Goal: Task Accomplishment & Management: Complete application form

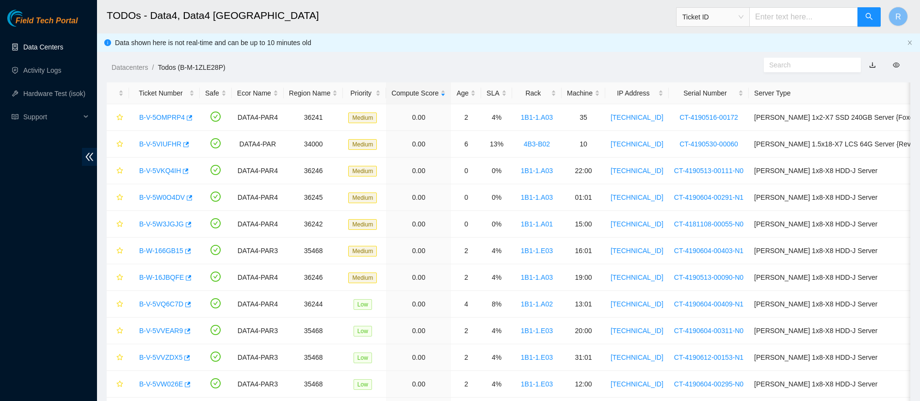
click at [45, 43] on link "Data Centers" at bounding box center [43, 47] width 40 height 8
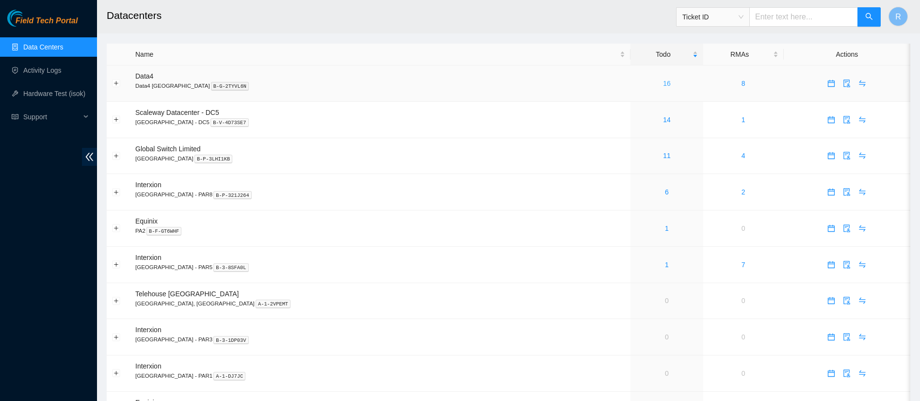
click at [663, 80] on link "16" at bounding box center [667, 84] width 8 height 8
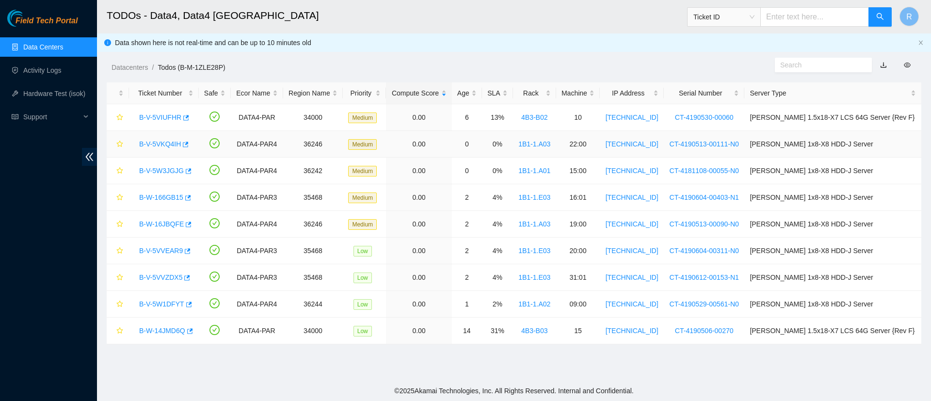
click at [158, 143] on link "B-V-5VKQ4IH" at bounding box center [160, 144] width 42 height 8
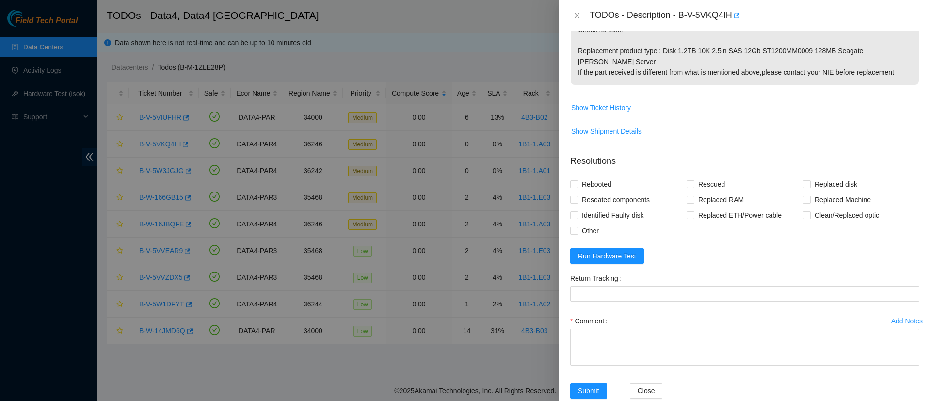
scroll to position [350, 0]
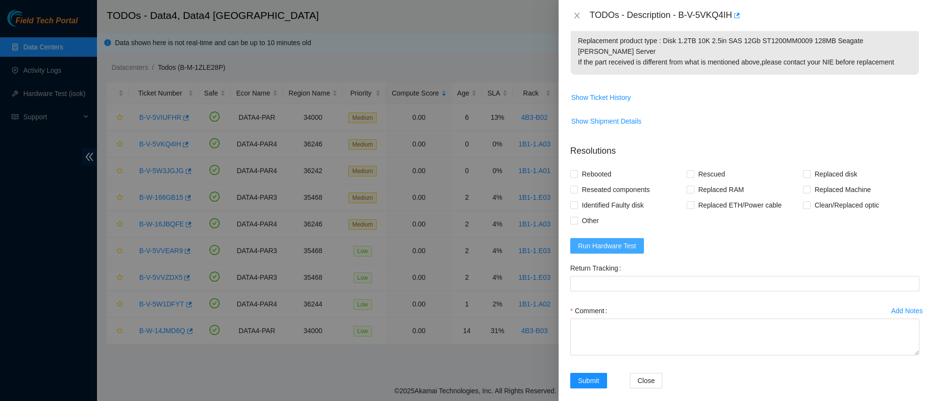
click at [609, 241] on span "Run Hardware Test" at bounding box center [607, 246] width 58 height 11
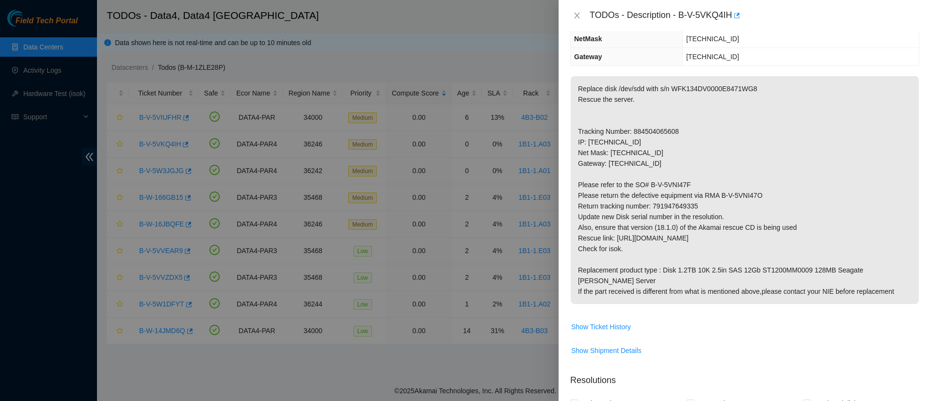
scroll to position [417, 0]
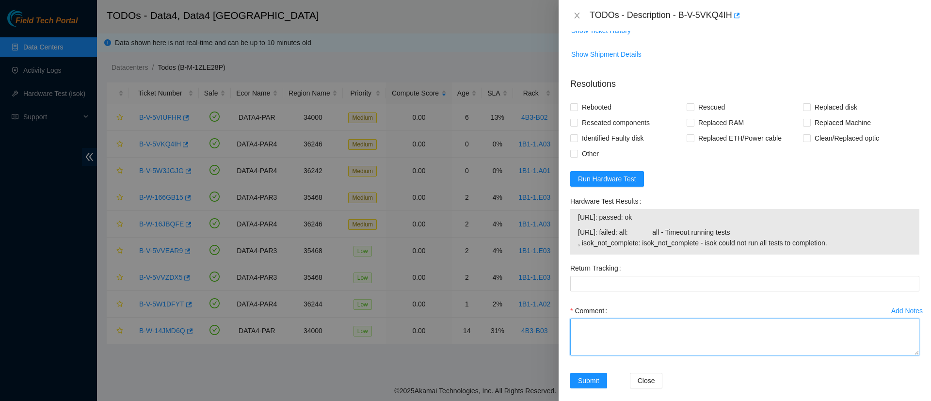
click at [626, 325] on textarea "Comment" at bounding box center [744, 337] width 349 height 37
paste textarea "WFK134DV0000E8471WG8"
paste textarea "WFKE92AY"
type textarea "Replaced WFK134DV0000E8471WG8 with WFKE92AY"
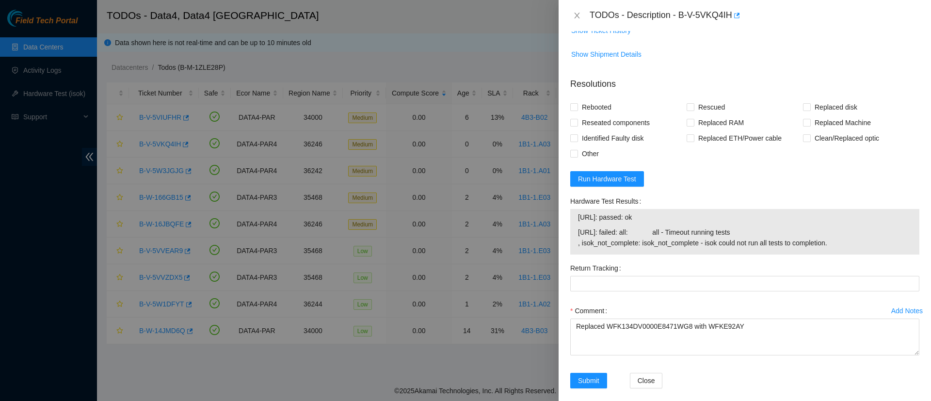
click at [644, 284] on div "Return Tracking" at bounding box center [744, 281] width 357 height 43
click at [658, 277] on Tracking "Return Tracking" at bounding box center [744, 284] width 349 height 16
paste Tracking "791947649335"
type Tracking "791947649335"
click at [577, 373] on button "Submit" at bounding box center [588, 381] width 37 height 16
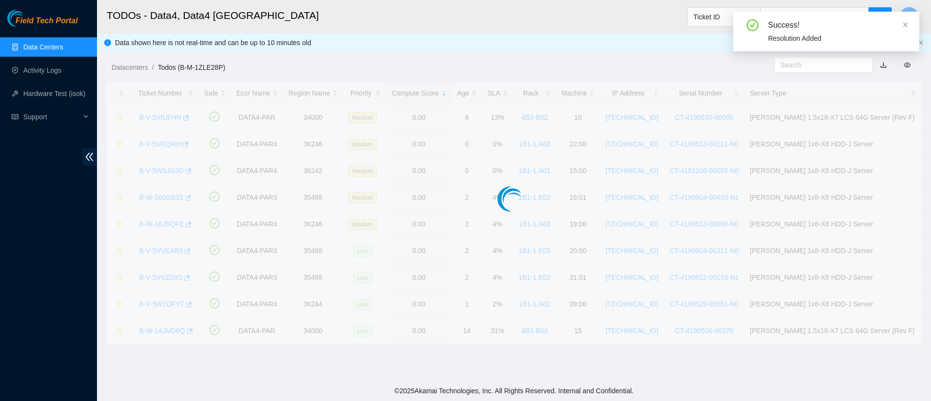
scroll to position [239, 0]
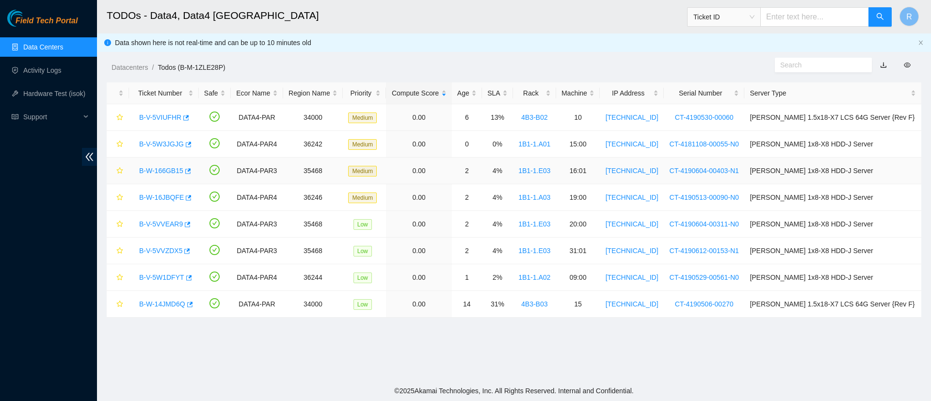
click at [161, 169] on link "B-W-166GB15" at bounding box center [161, 171] width 44 height 8
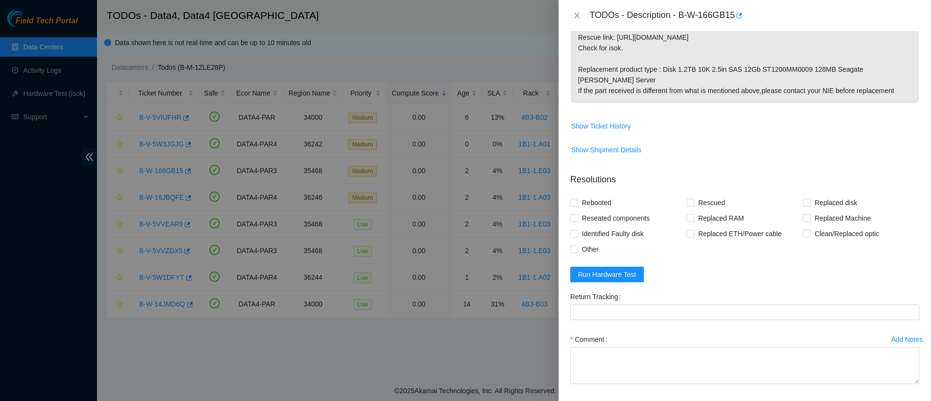
scroll to position [324, 0]
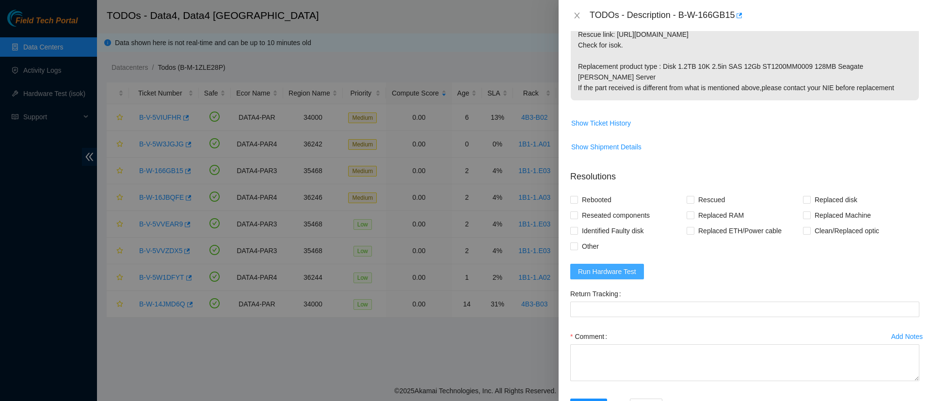
click at [594, 266] on span "Run Hardware Test" at bounding box center [607, 271] width 58 height 11
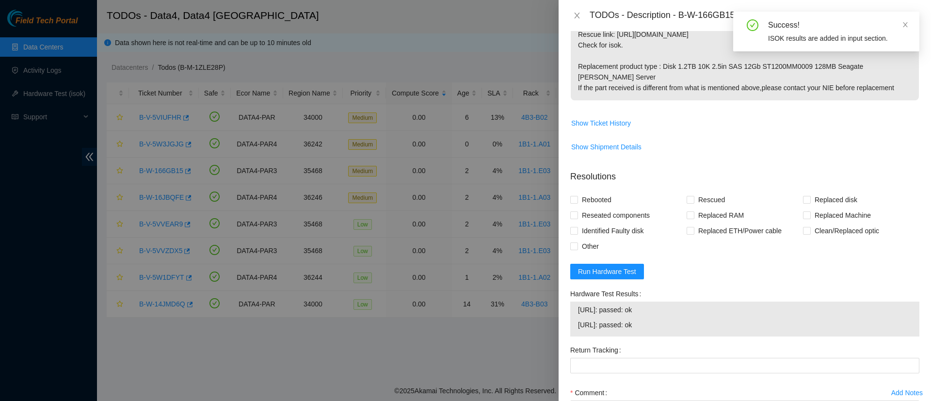
click at [347, 290] on div at bounding box center [465, 200] width 931 height 401
click at [577, 196] on span at bounding box center [574, 200] width 8 height 8
click at [577, 196] on input "Rebooted" at bounding box center [573, 199] width 7 height 7
checkbox input "true"
click at [803, 196] on span at bounding box center [807, 200] width 8 height 8
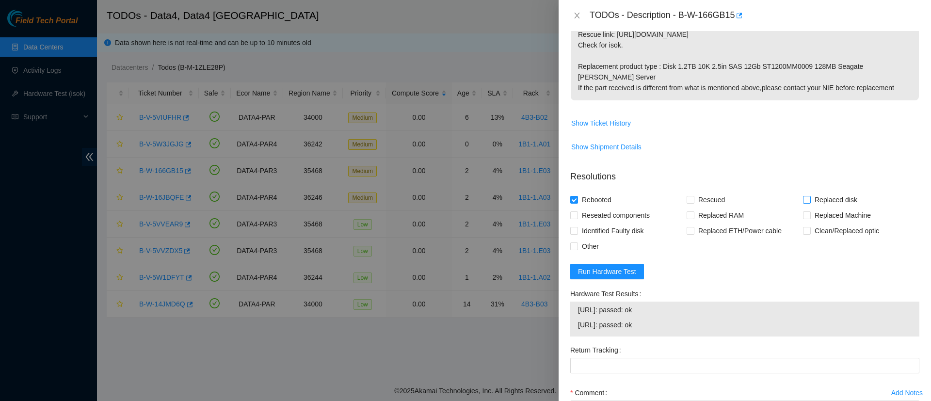
click at [803, 196] on input "Replaced disk" at bounding box center [806, 199] width 7 height 7
checkbox input "true"
click at [689, 196] on input "Rescued" at bounding box center [690, 199] width 7 height 7
checkbox input "true"
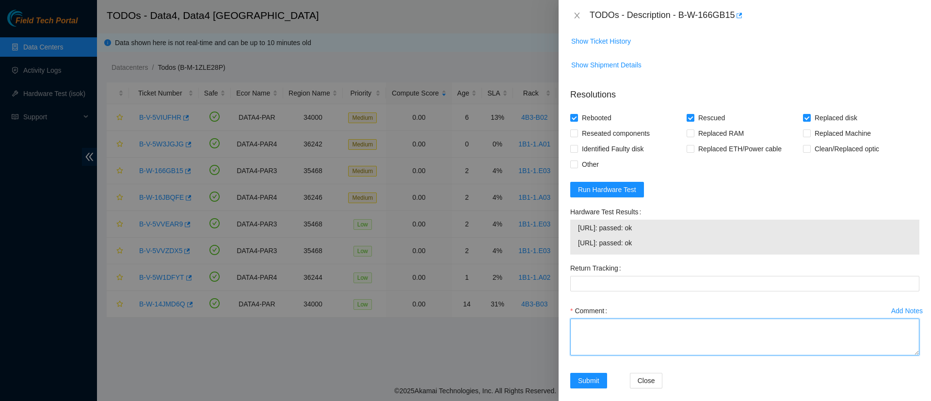
click at [633, 334] on textarea "Comment" at bounding box center [744, 337] width 349 height 37
paste textarea "WFK14B570000E846BYWQ"
paste textarea "WFKEAAAA"
type textarea "Replaced WFK14B570000E846BYWQ with WFKEAAAA"
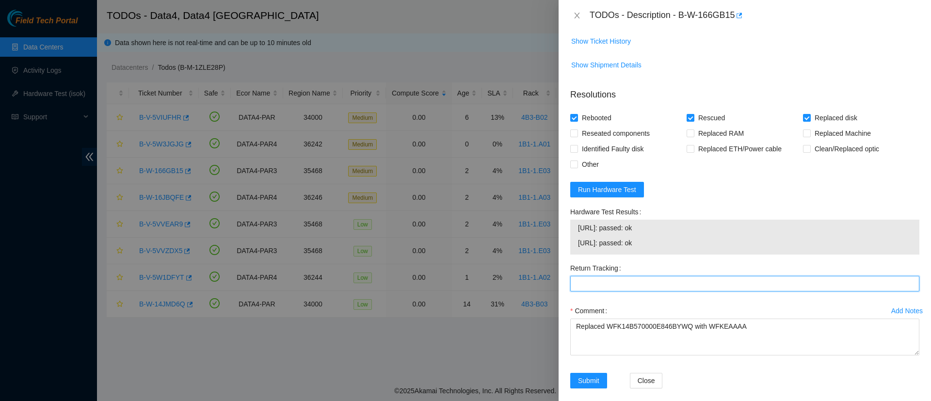
click at [578, 276] on Tracking "Return Tracking" at bounding box center [744, 284] width 349 height 16
paste Tracking "791943703168"
type Tracking "791943703168"
click at [751, 175] on form "Resolutions Rebooted Rescued Replaced disk Reseated components Replaced RAM Rep…" at bounding box center [744, 241] width 349 height 320
click at [601, 373] on button "Submit" at bounding box center [588, 381] width 37 height 16
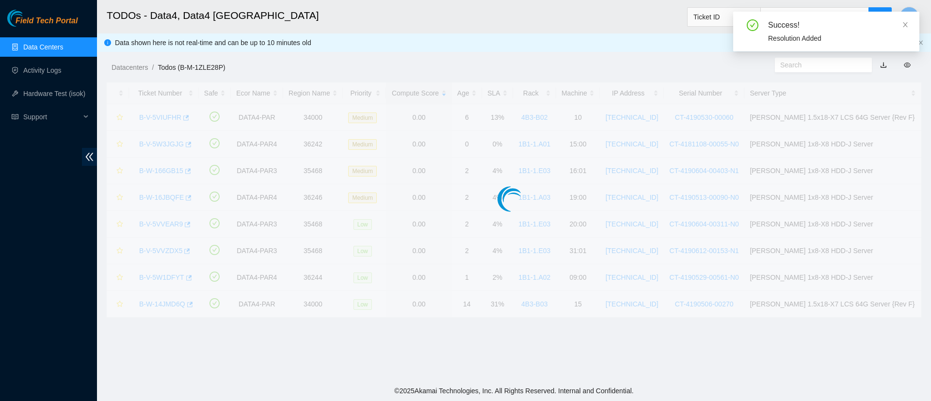
scroll to position [228, 0]
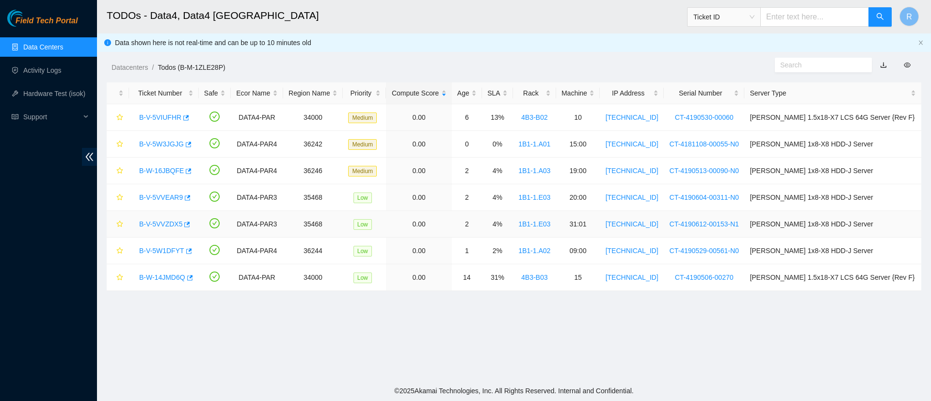
click at [156, 225] on link "B-V-5VVZDX5" at bounding box center [160, 224] width 43 height 8
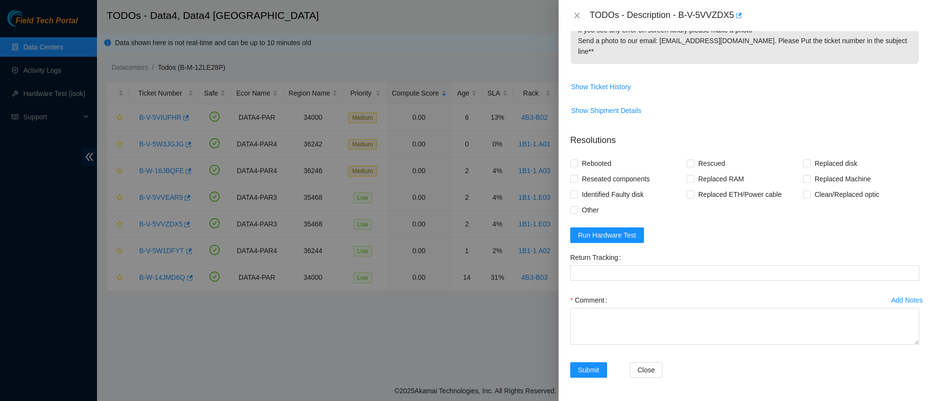
scroll to position [470, 0]
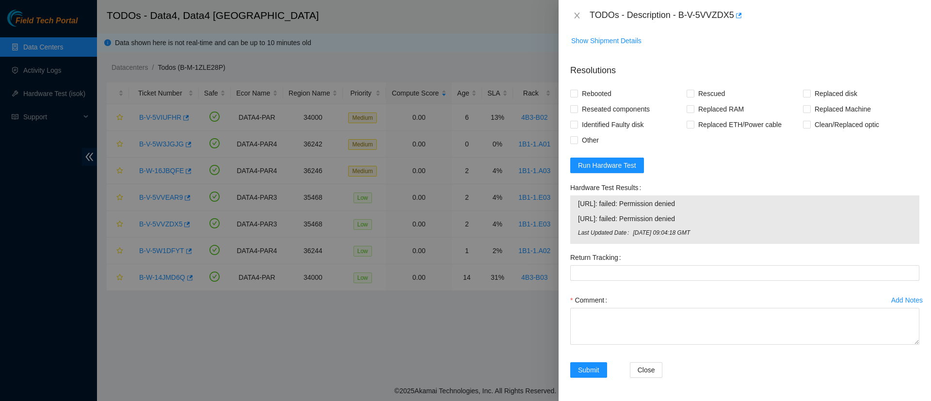
click at [618, 224] on span "23.15.179.125: failed: Permission denied" at bounding box center [745, 218] width 334 height 11
click at [597, 171] on span "Run Hardware Test" at bounding box center [607, 165] width 58 height 11
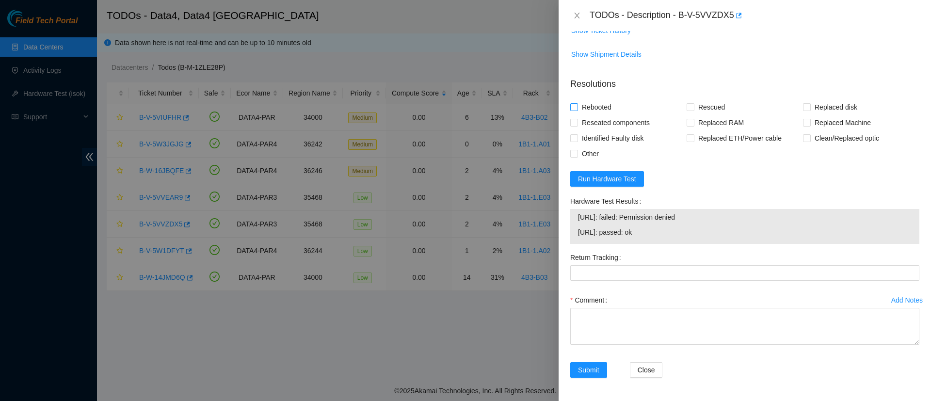
click at [571, 106] on input "Rebooted" at bounding box center [573, 106] width 7 height 7
checkbox input "true"
click at [573, 118] on label "Reseated components" at bounding box center [611, 123] width 83 height 16
click at [573, 119] on input "Reseated components" at bounding box center [573, 122] width 7 height 7
checkbox input "true"
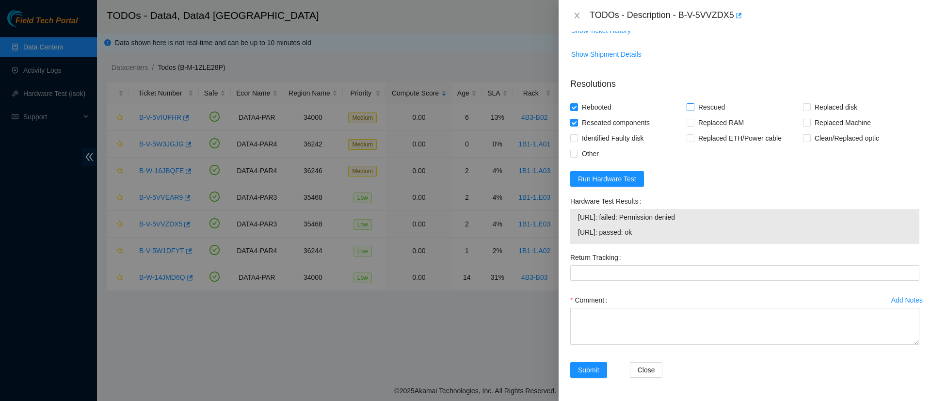
click at [687, 109] on input "Rescued" at bounding box center [690, 106] width 7 height 7
checkbox input "true"
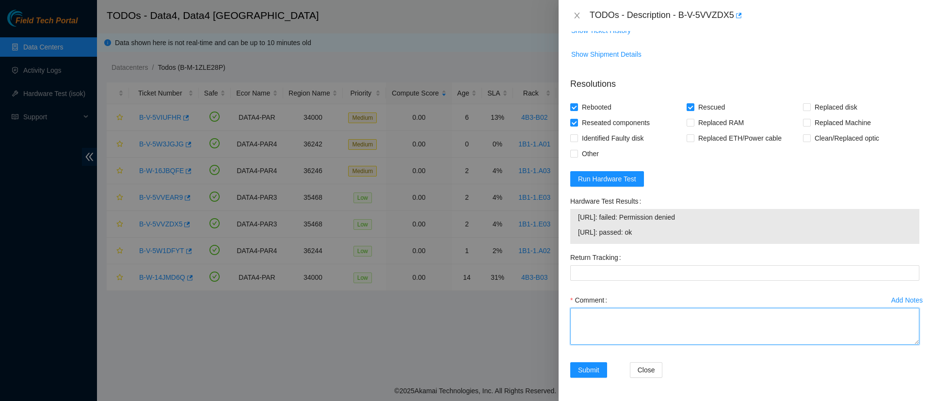
click at [637, 328] on textarea "Comment" at bounding box center [744, 326] width 349 height 37
type textarea "Rescued as permission denied when machine tested after reboot."
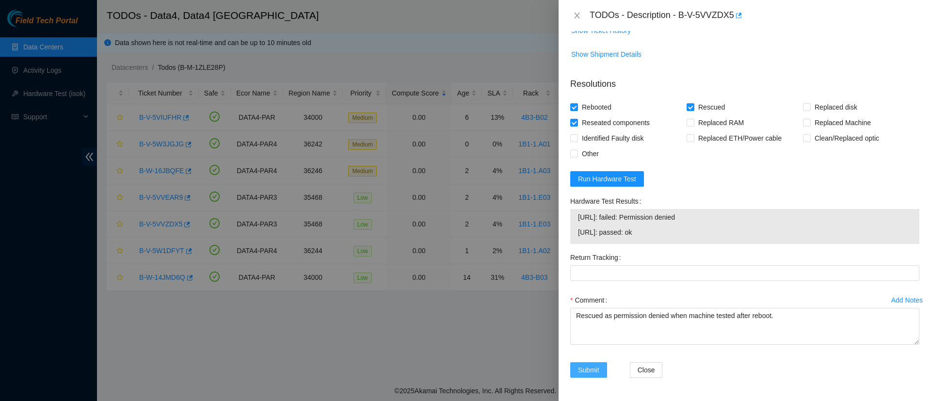
click at [586, 364] on button "Submit" at bounding box center [588, 370] width 37 height 16
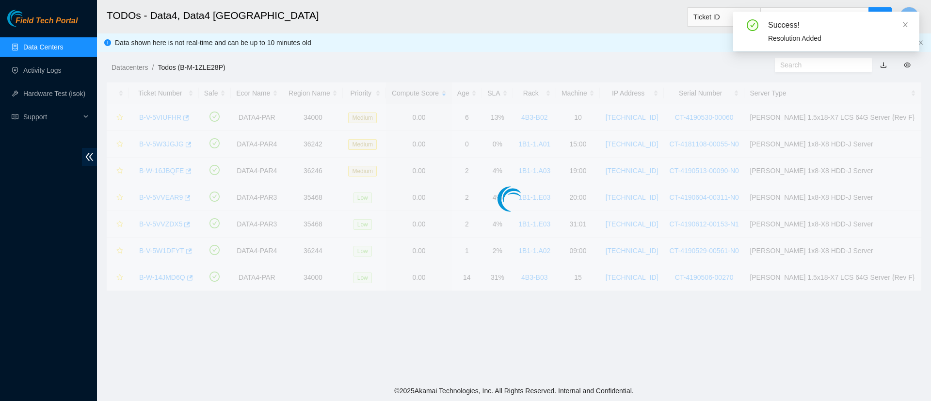
scroll to position [228, 0]
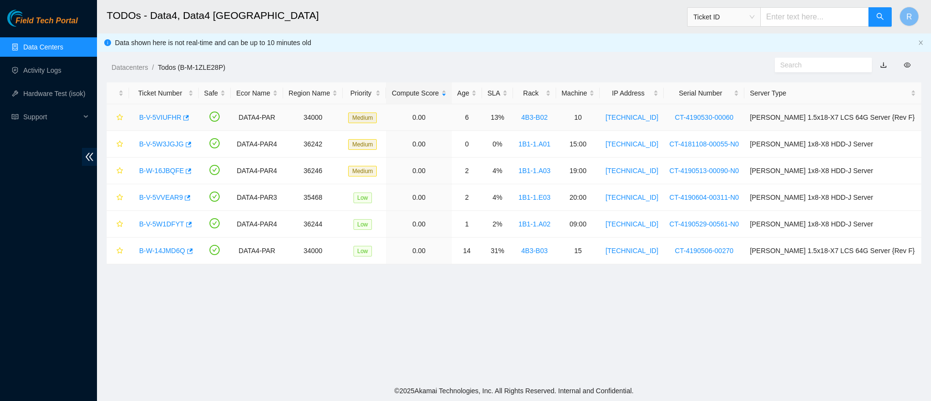
click at [161, 116] on link "B-V-5VIUFHR" at bounding box center [160, 117] width 42 height 8
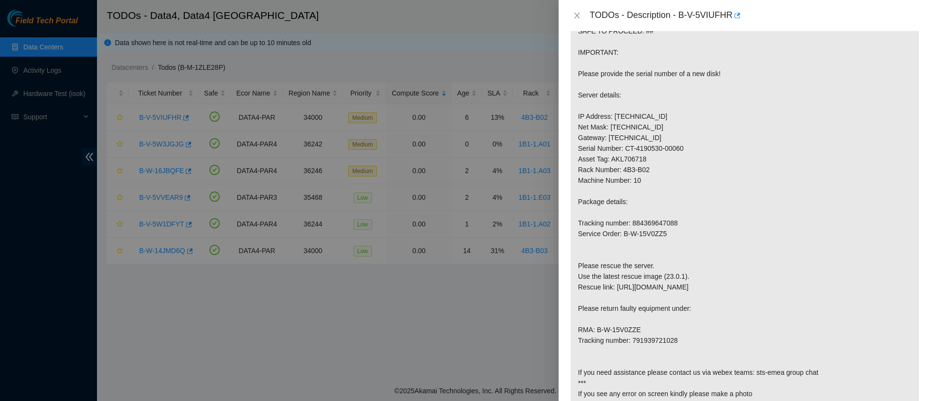
scroll to position [211, 0]
click at [574, 18] on icon "close" at bounding box center [577, 16] width 8 height 8
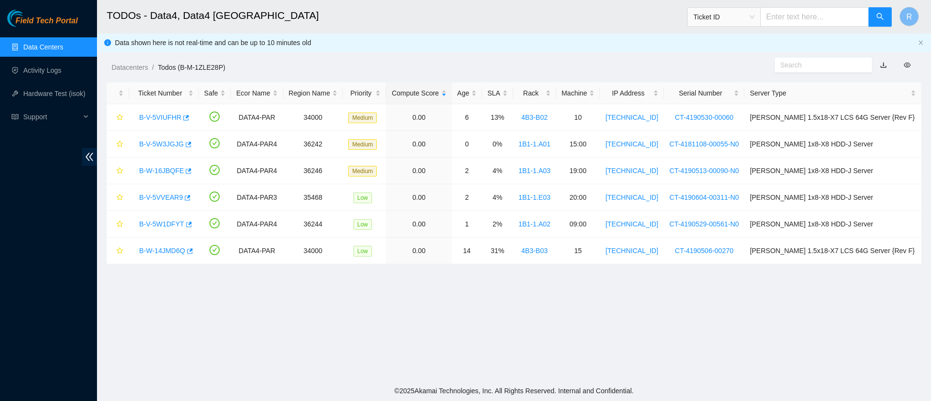
scroll to position [236, 0]
click at [167, 144] on link "B-V-5W3JGJG" at bounding box center [161, 144] width 45 height 8
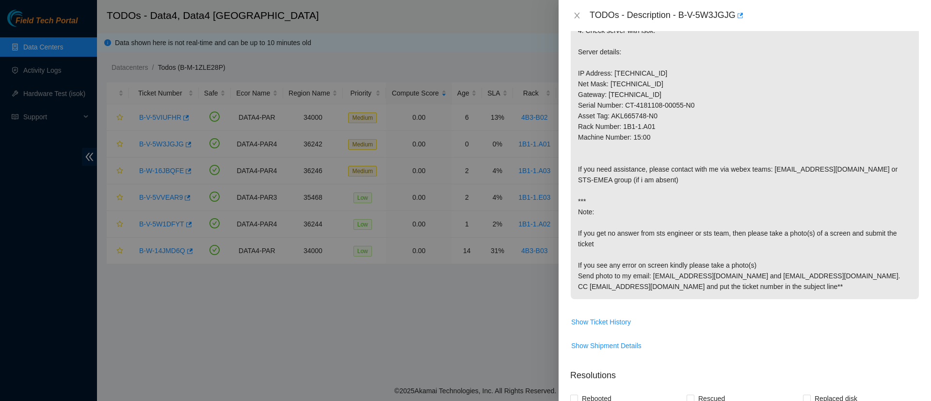
scroll to position [0, 0]
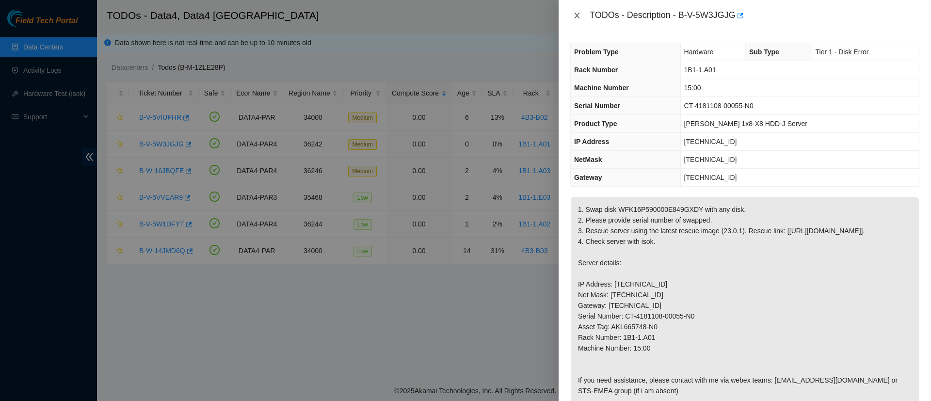
click at [574, 17] on icon "close" at bounding box center [577, 16] width 8 height 8
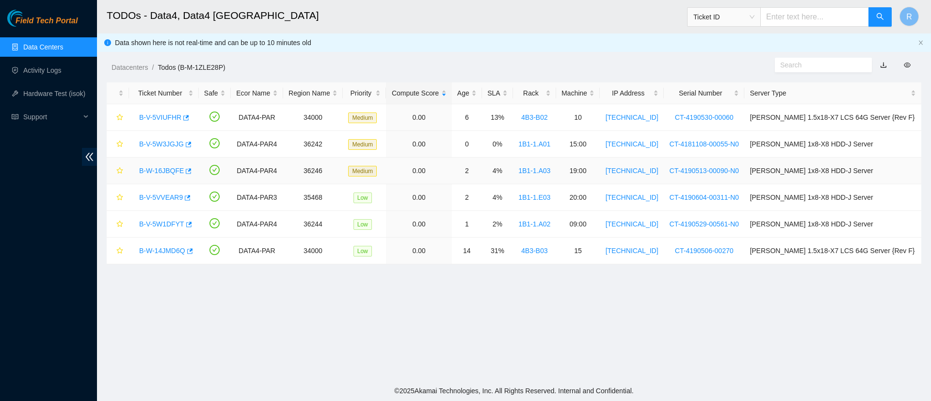
click at [170, 165] on div "B-W-16JBQFE" at bounding box center [163, 171] width 59 height 16
click at [159, 170] on link "B-W-16JBQFE" at bounding box center [161, 171] width 45 height 8
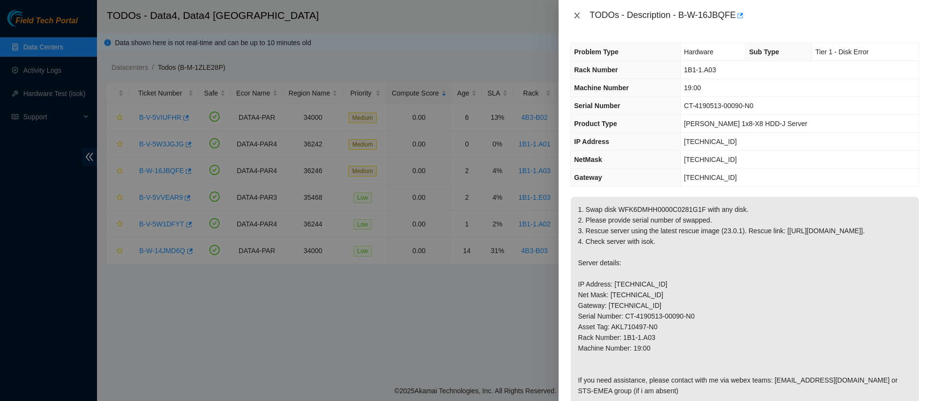
click at [574, 16] on icon "close" at bounding box center [577, 16] width 8 height 8
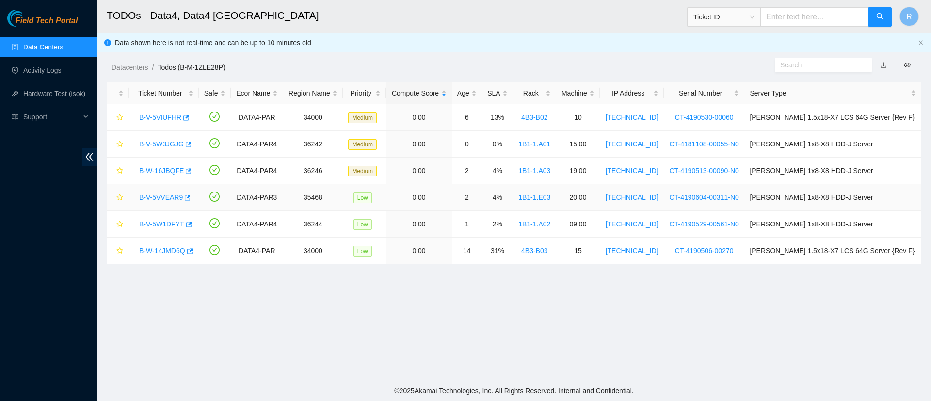
click at [160, 196] on link "B-V-5VVEAR9" at bounding box center [161, 197] width 44 height 8
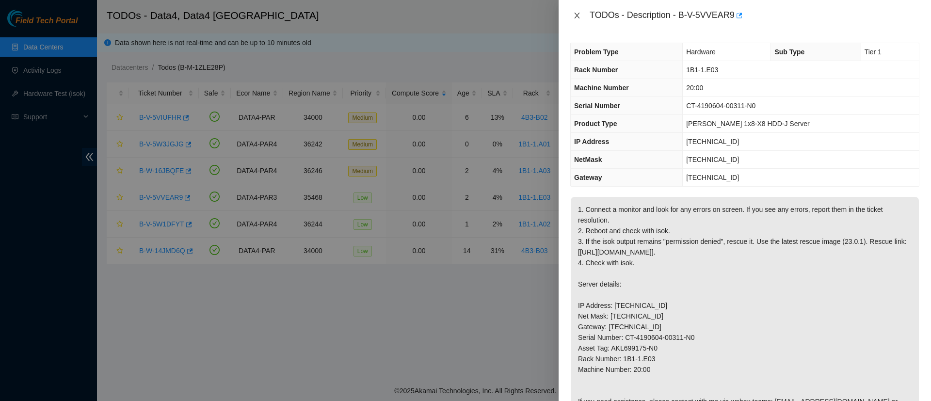
click at [571, 17] on button "Close" at bounding box center [577, 15] width 14 height 9
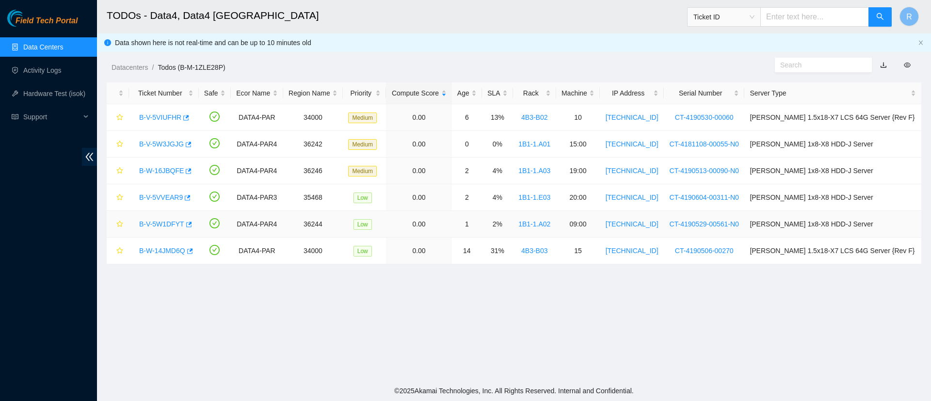
click at [161, 226] on link "B-V-5W1DFYT" at bounding box center [161, 224] width 45 height 8
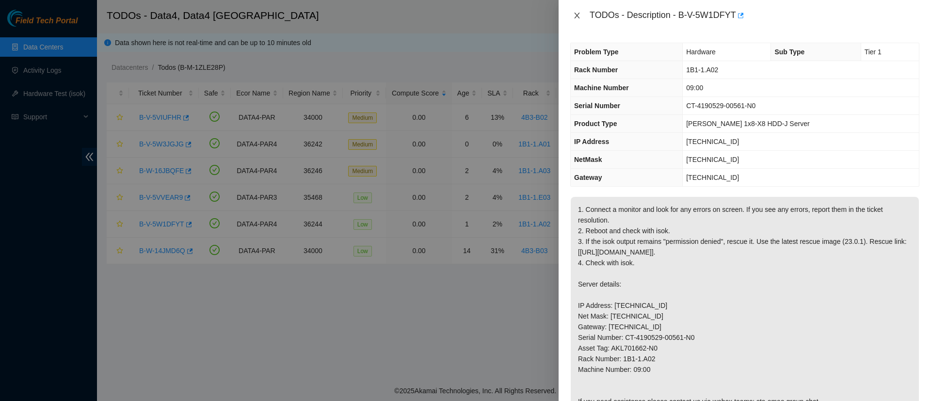
click at [574, 18] on icon "close" at bounding box center [577, 16] width 8 height 8
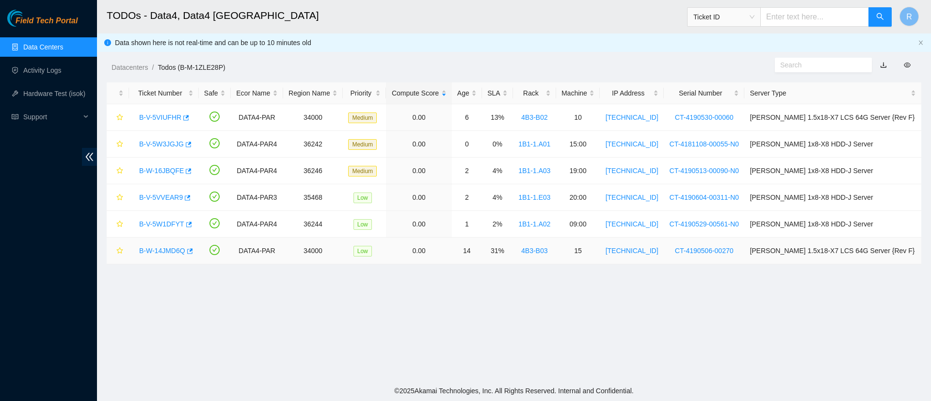
click at [161, 251] on link "B-W-14JMD6Q" at bounding box center [162, 251] width 46 height 8
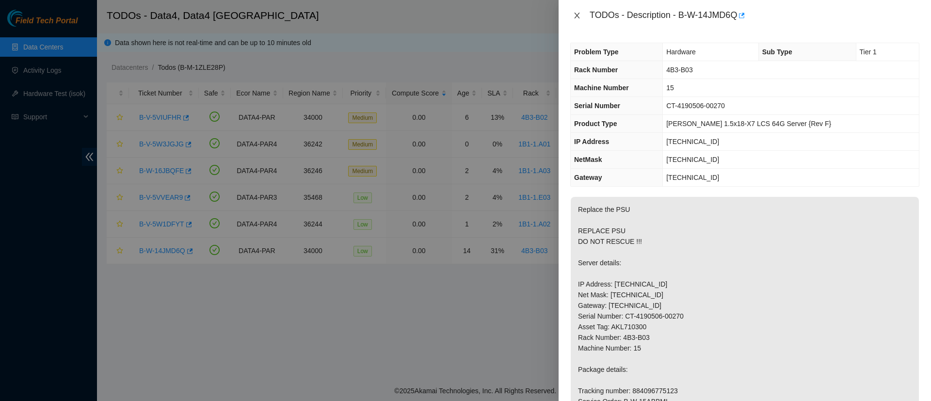
click at [576, 16] on icon "close" at bounding box center [577, 16] width 8 height 8
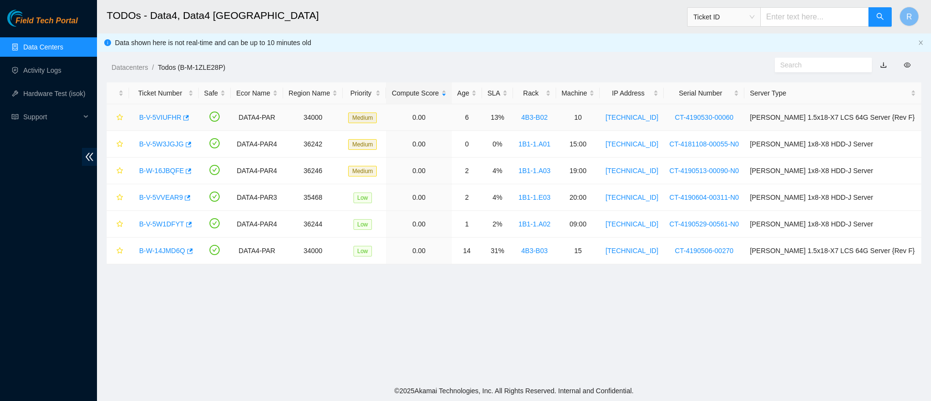
click at [166, 123] on div "B-V-5VIUFHR" at bounding box center [163, 118] width 59 height 16
click at [166, 116] on link "B-V-5VIUFHR" at bounding box center [160, 117] width 42 height 8
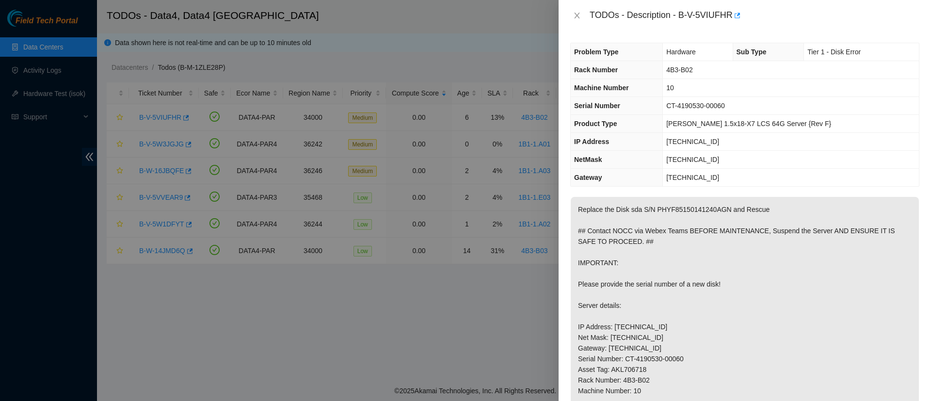
click at [577, 20] on div "TODOs - Description - B-V-5VIUFHR" at bounding box center [744, 16] width 349 height 16
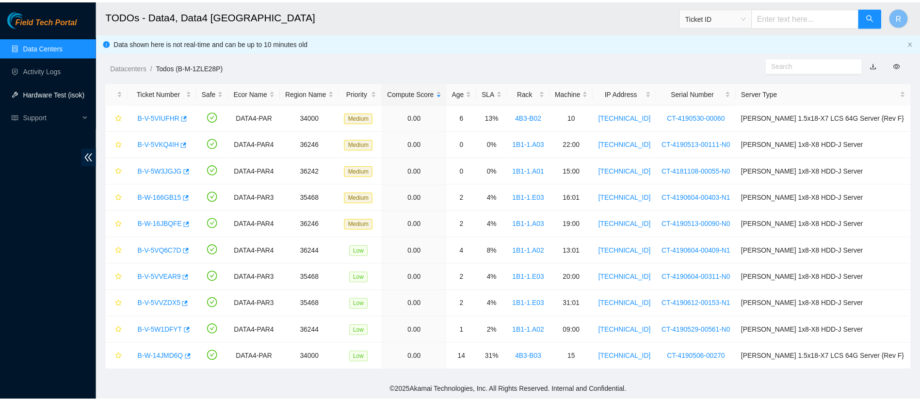
scroll to position [258, 0]
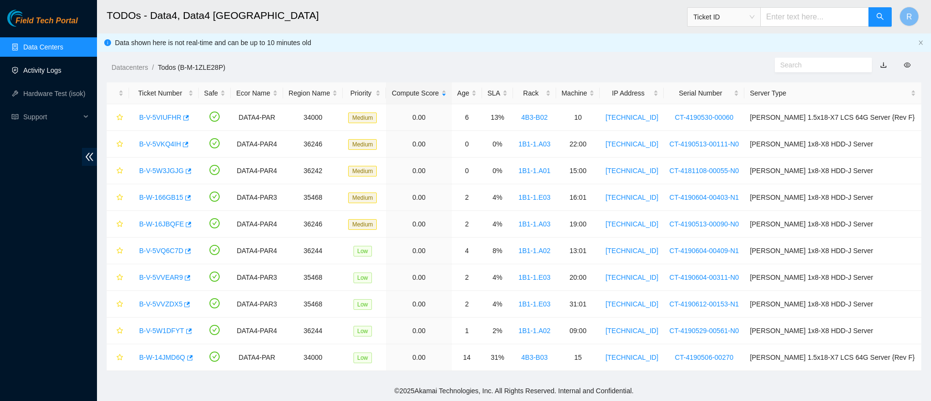
click at [42, 74] on link "Activity Logs" at bounding box center [42, 70] width 38 height 8
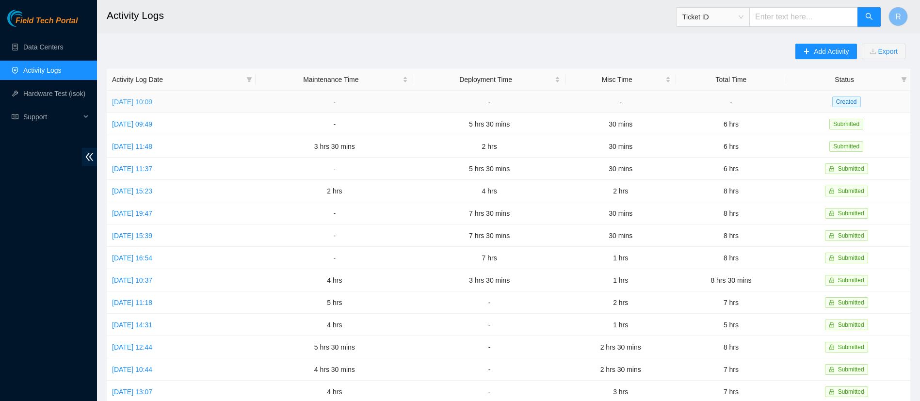
click at [152, 102] on link "[DATE] 10:09" at bounding box center [132, 102] width 40 height 8
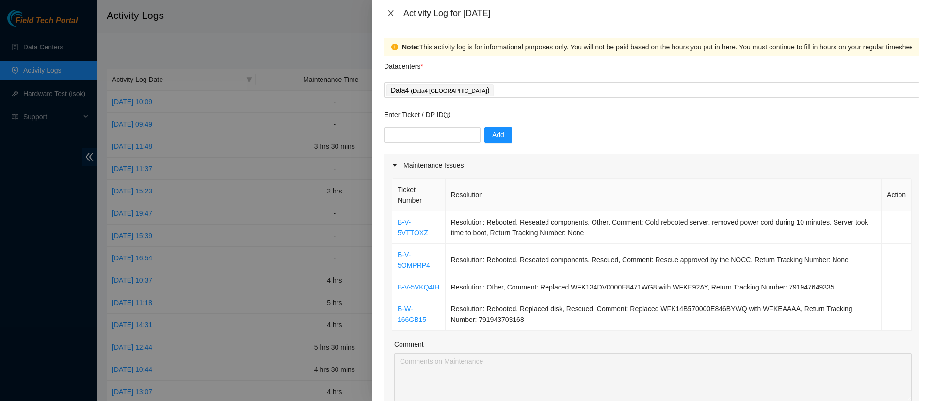
click at [390, 9] on icon "close" at bounding box center [391, 13] width 8 height 8
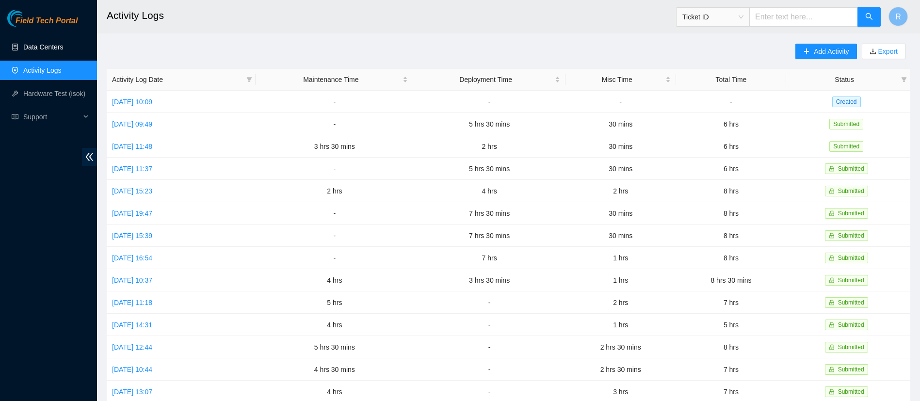
click at [55, 43] on link "Data Centers" at bounding box center [43, 47] width 40 height 8
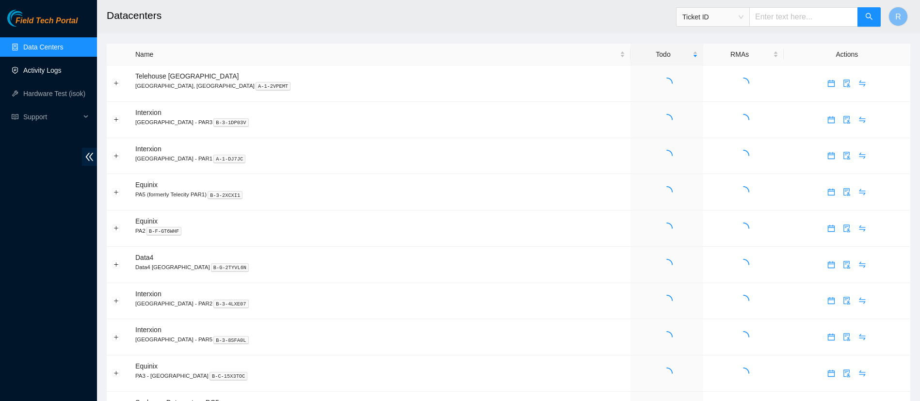
click at [41, 66] on link "Activity Logs" at bounding box center [42, 70] width 38 height 8
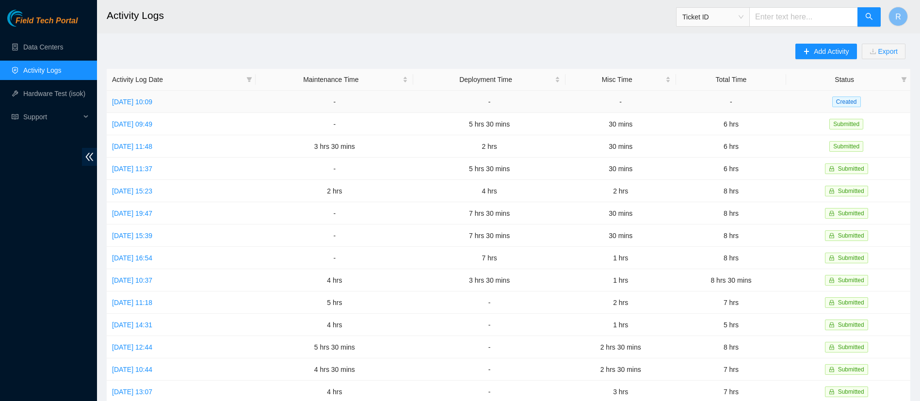
click at [152, 105] on link "Thu, 25 Sep 2025 10:09" at bounding box center [132, 102] width 40 height 8
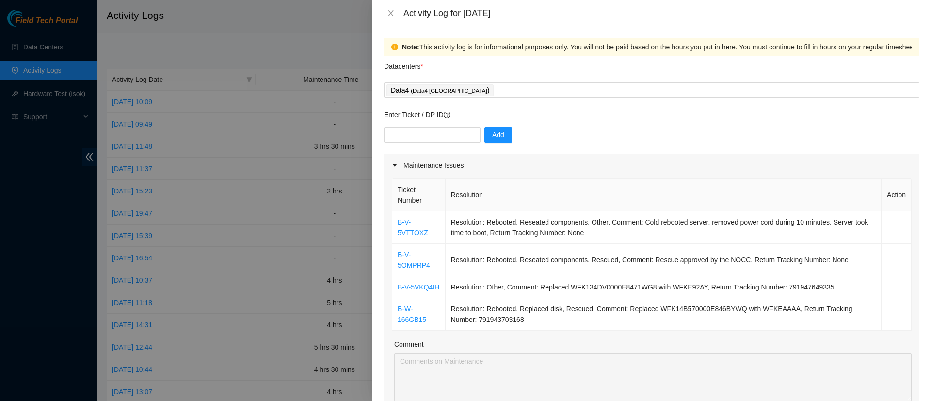
click at [168, 97] on div at bounding box center [465, 200] width 931 height 401
click at [390, 13] on icon "close" at bounding box center [390, 13] width 5 height 6
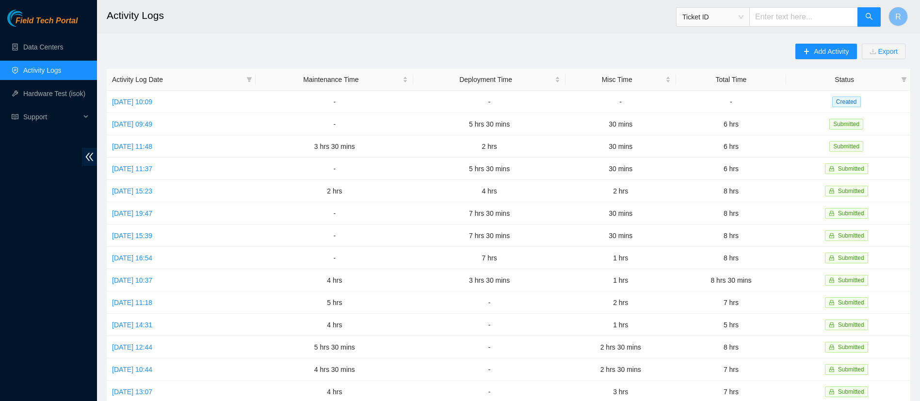
click at [45, 69] on link "Activity Logs" at bounding box center [42, 70] width 38 height 8
click at [152, 100] on link "[DATE] 10:09" at bounding box center [132, 102] width 40 height 8
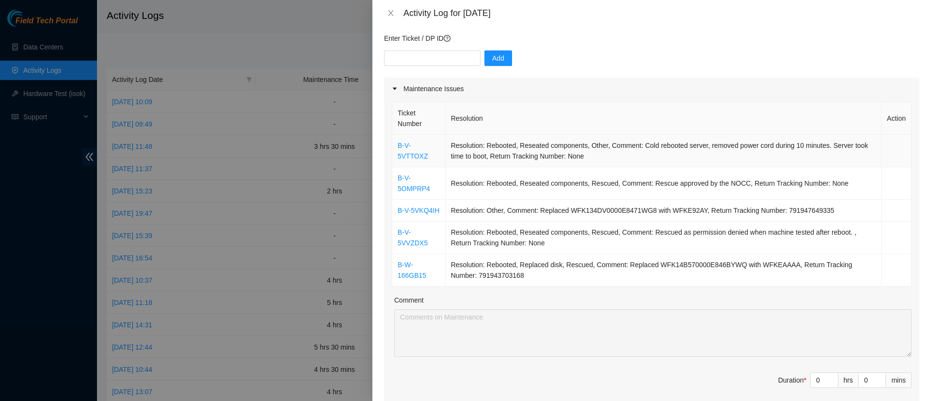
scroll to position [77, 0]
click at [388, 13] on icon "close" at bounding box center [391, 13] width 8 height 8
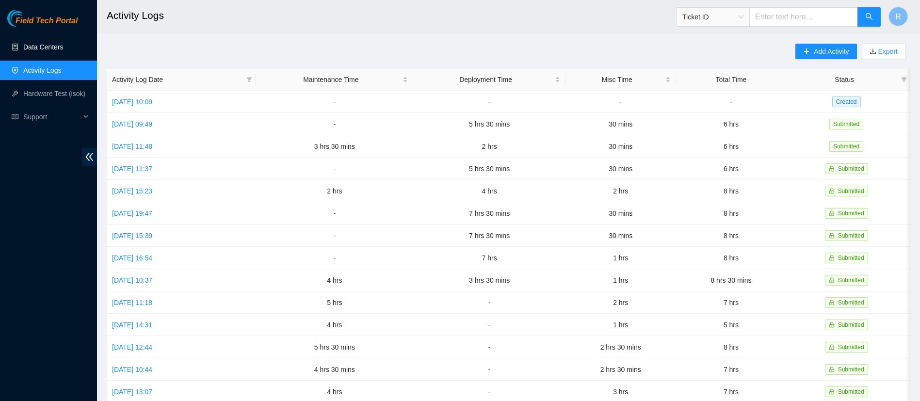
click at [62, 43] on link "Data Centers" at bounding box center [43, 47] width 40 height 8
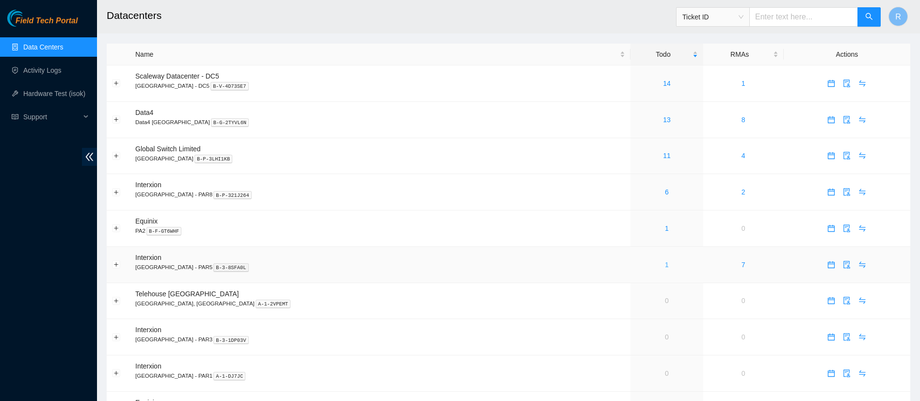
click at [665, 263] on link "1" at bounding box center [667, 265] width 4 height 8
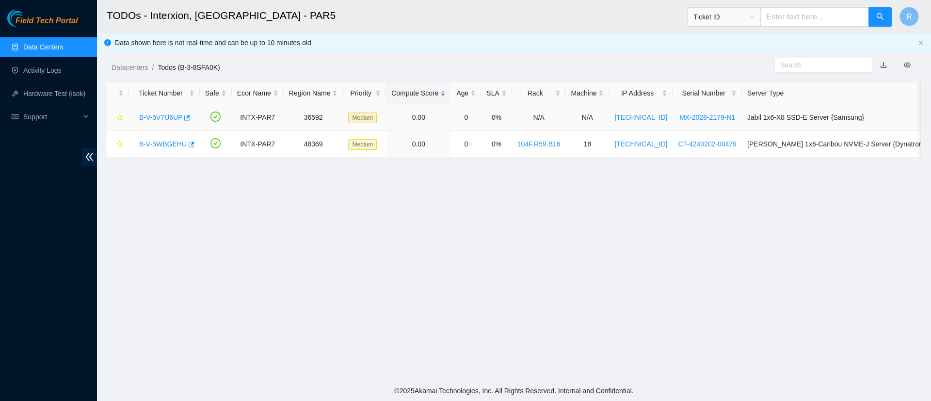
click at [166, 113] on link "B-V-5V7U6UP" at bounding box center [160, 117] width 43 height 8
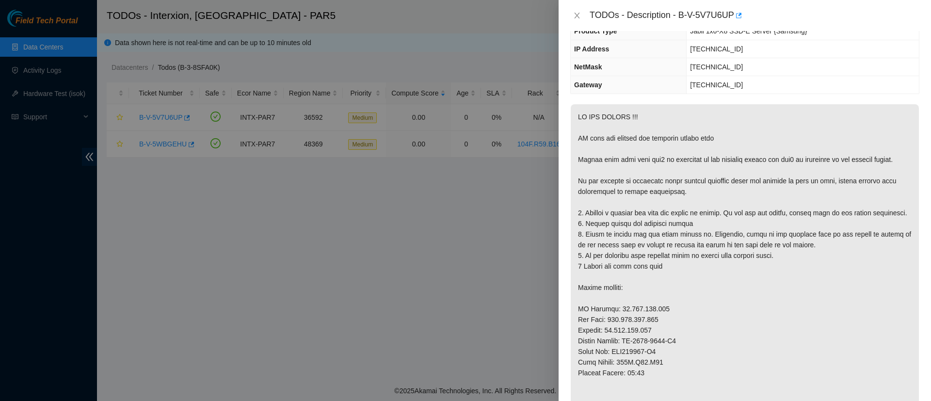
scroll to position [112, 0]
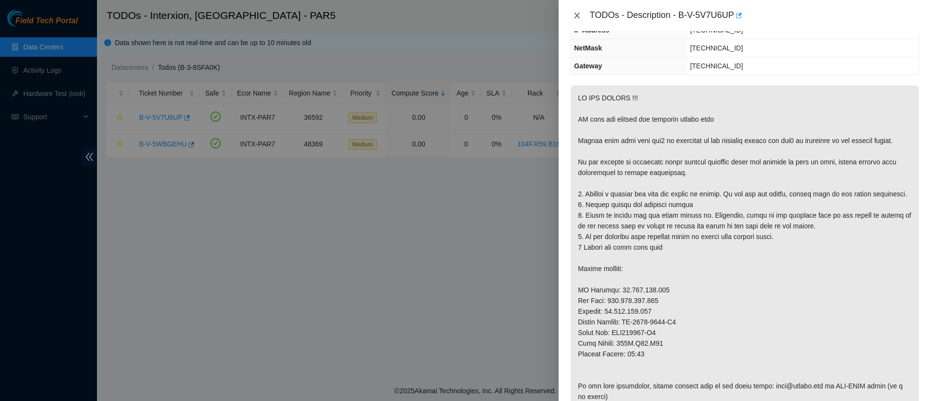
click at [577, 18] on icon "close" at bounding box center [577, 16] width 8 height 8
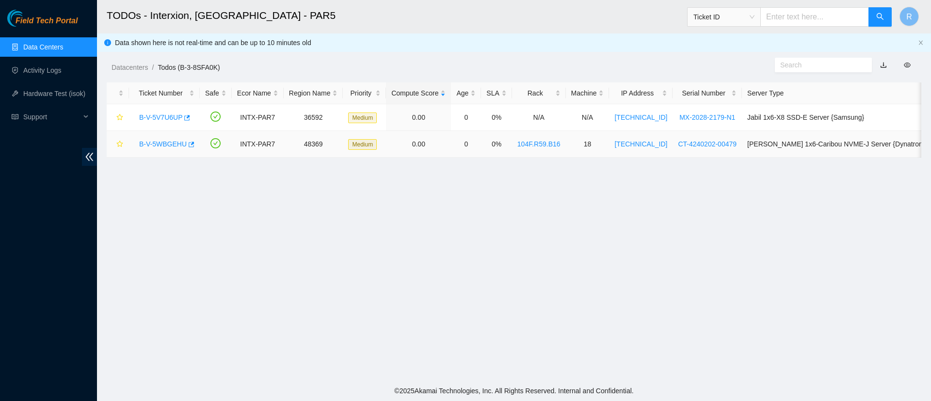
click at [160, 141] on link "B-V-5WBGEHU" at bounding box center [163, 144] width 48 height 8
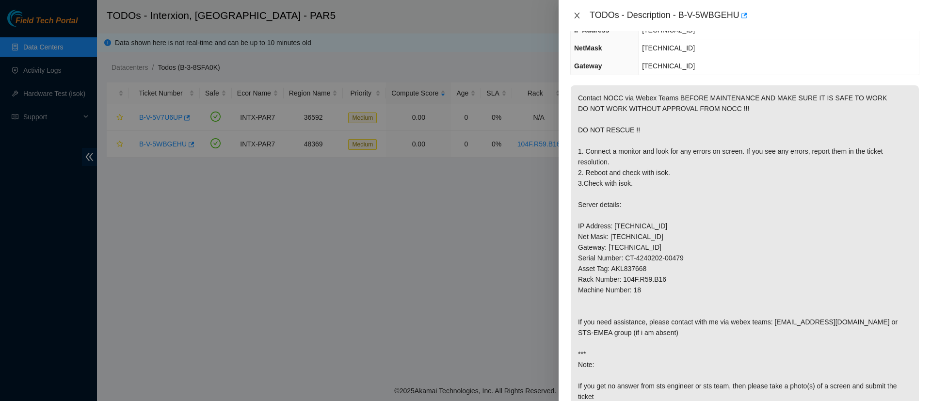
click at [574, 16] on icon "close" at bounding box center [577, 16] width 8 height 8
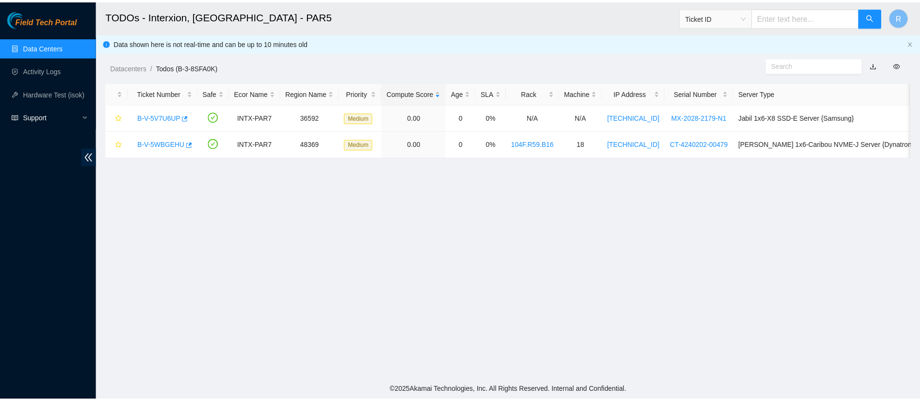
scroll to position [154, 0]
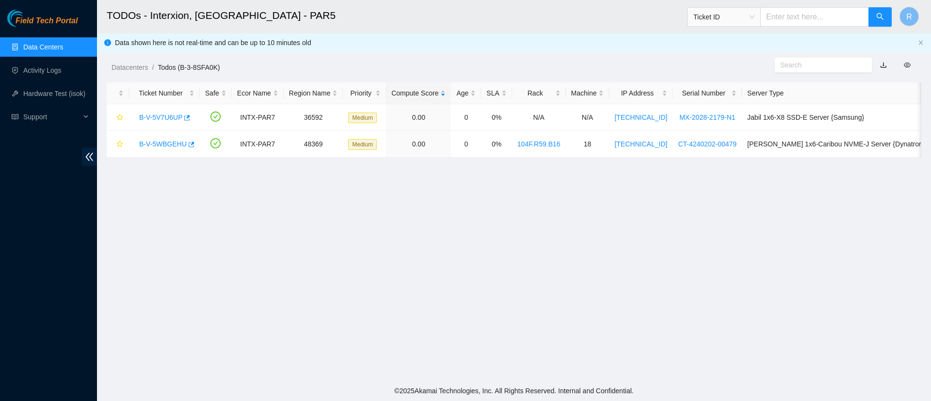
click at [45, 47] on link "Data Centers" at bounding box center [43, 47] width 40 height 8
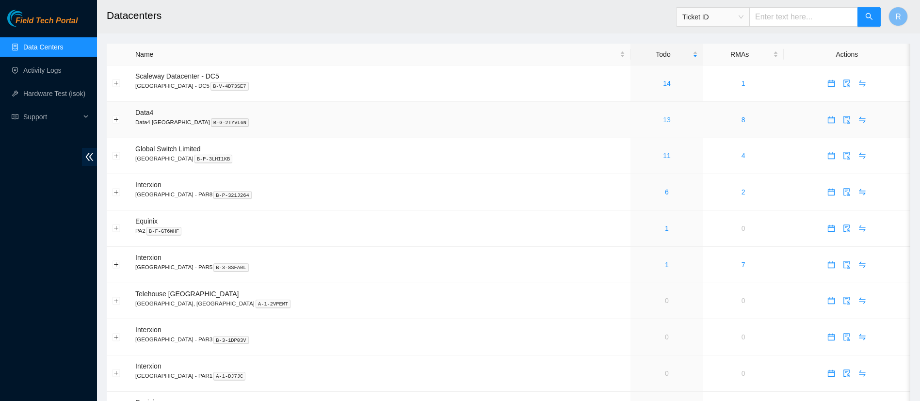
click at [663, 119] on link "13" at bounding box center [667, 120] width 8 height 8
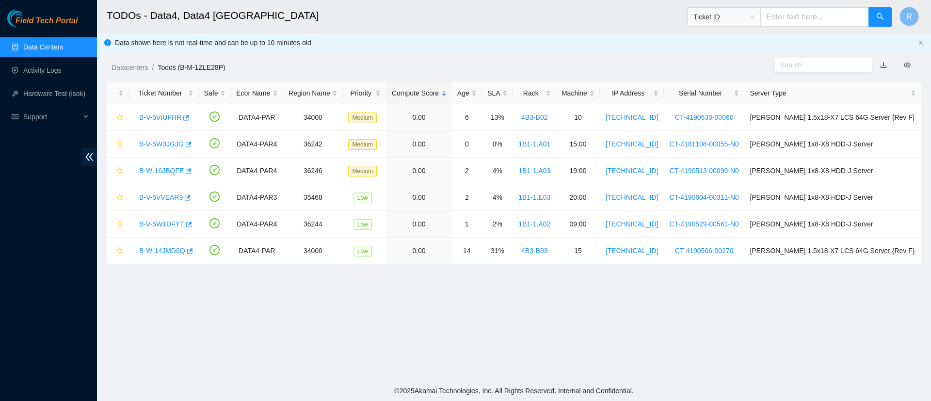
click at [31, 43] on link "Data Centers" at bounding box center [43, 47] width 40 height 8
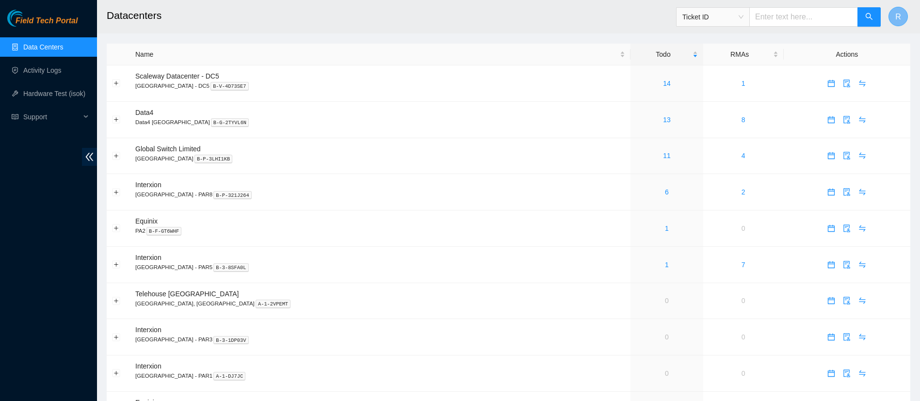
click at [900, 15] on span "R" at bounding box center [898, 17] width 6 height 12
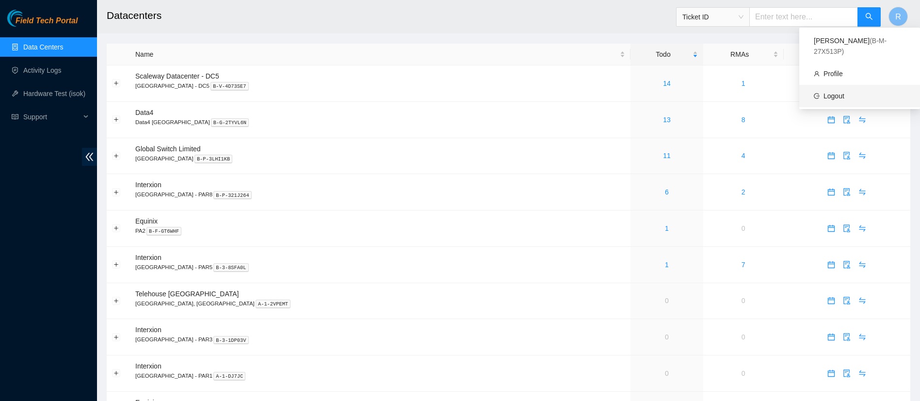
click at [844, 92] on link "Logout" at bounding box center [833, 96] width 21 height 8
click at [843, 119] on icon "audit" at bounding box center [847, 120] width 8 height 8
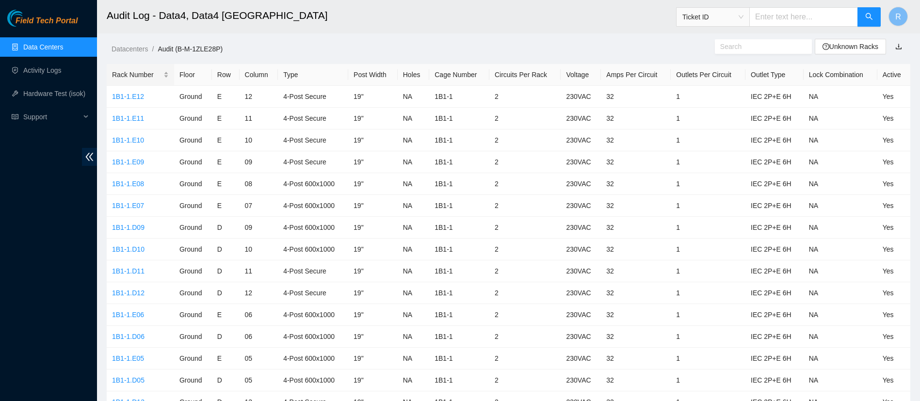
click at [132, 75] on div "Rack Number" at bounding box center [140, 74] width 57 height 11
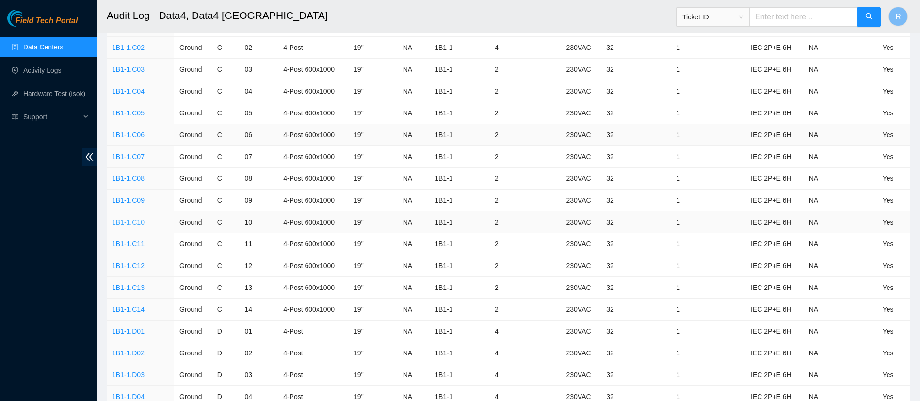
scroll to position [659, 0]
click at [132, 67] on link "1B1-1.C03" at bounding box center [128, 70] width 32 height 8
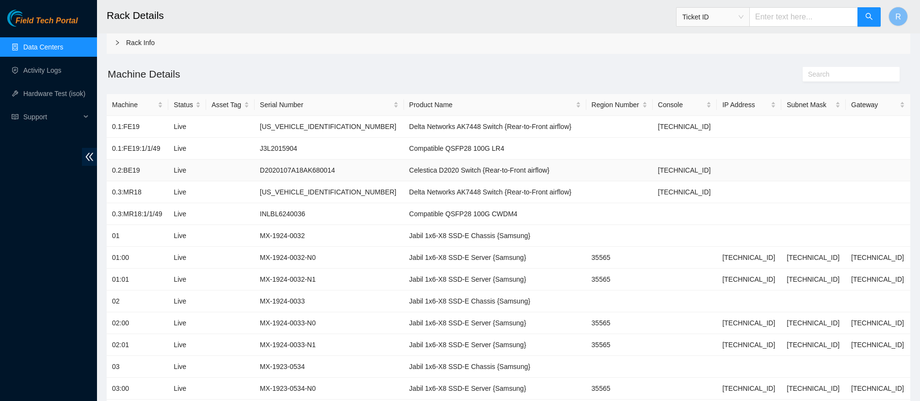
scroll to position [48, 0]
click at [45, 46] on link "Data Centers" at bounding box center [43, 47] width 40 height 8
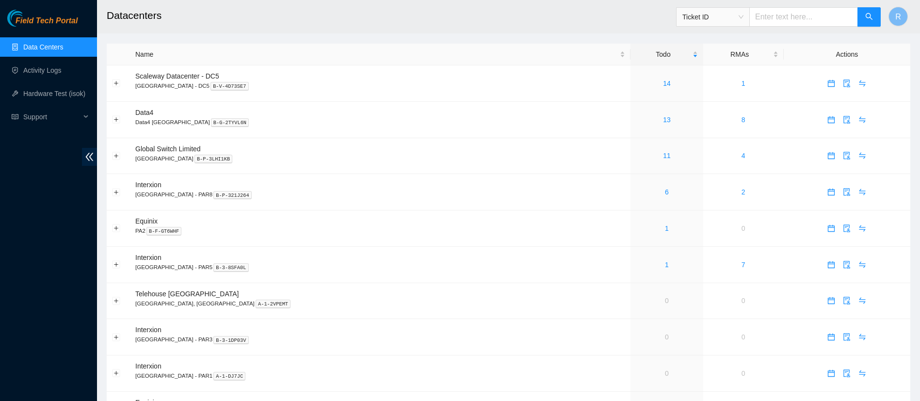
click at [40, 48] on link "Data Centers" at bounding box center [43, 47] width 40 height 8
click at [665, 266] on link "1" at bounding box center [667, 265] width 4 height 8
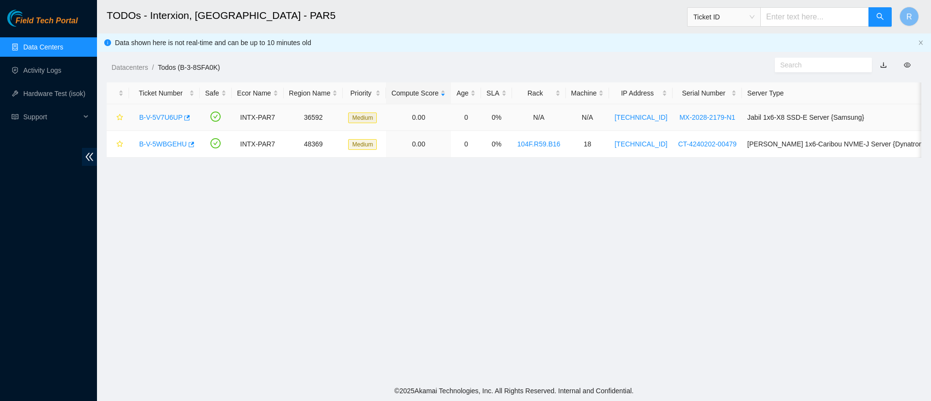
click at [159, 118] on link "B-V-5V7U6UP" at bounding box center [160, 117] width 43 height 8
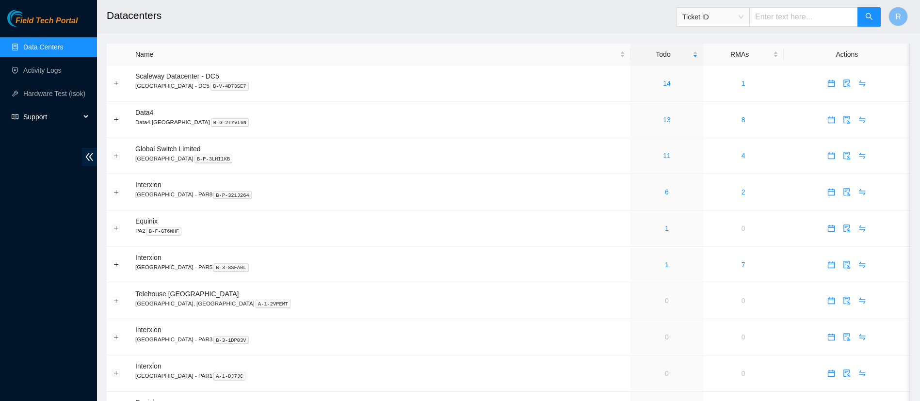
click at [50, 120] on span "Support" at bounding box center [51, 116] width 57 height 19
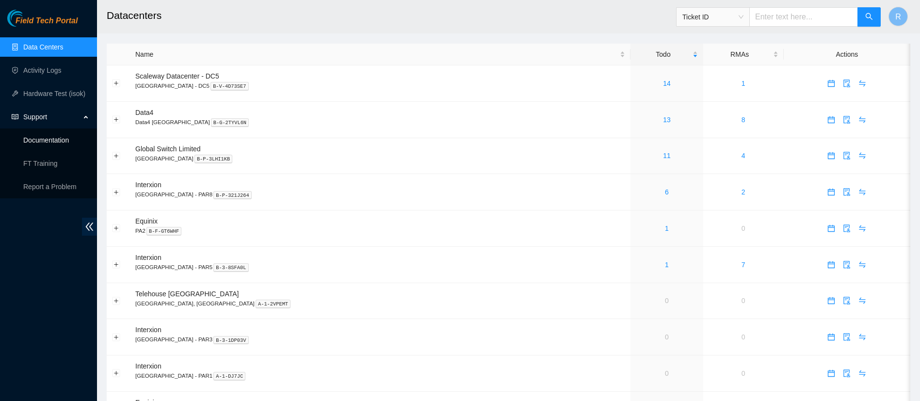
click at [54, 143] on link "Documentation" at bounding box center [46, 140] width 46 height 8
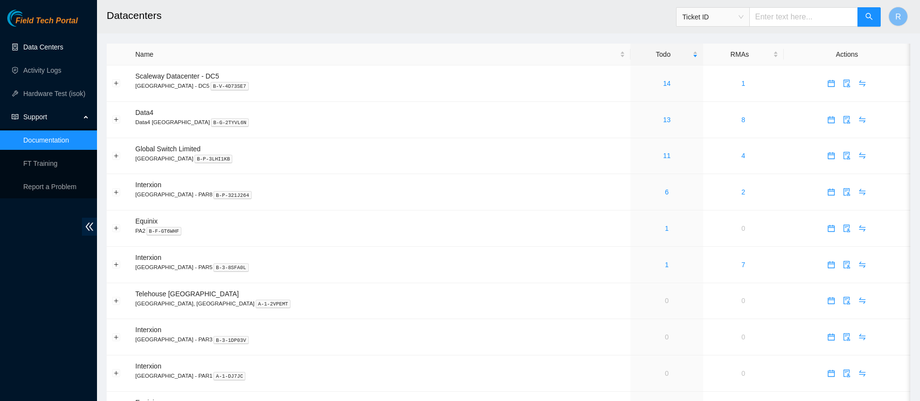
click at [41, 48] on link "Data Centers" at bounding box center [43, 47] width 40 height 8
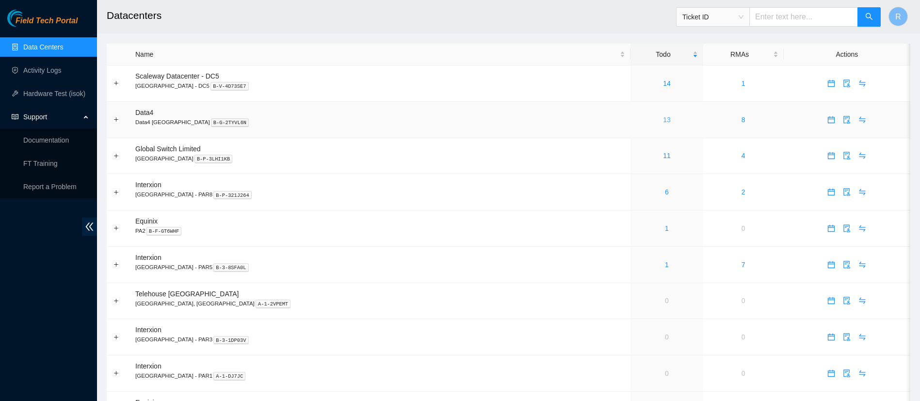
click at [663, 119] on link "13" at bounding box center [667, 120] width 8 height 8
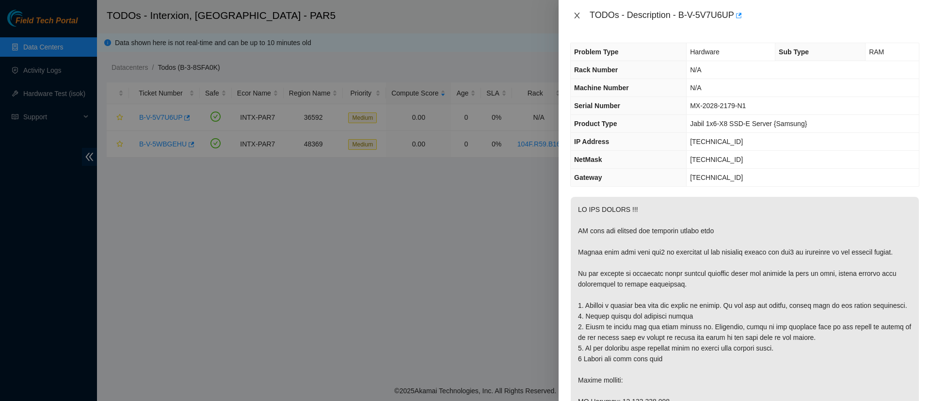
click at [575, 15] on icon "close" at bounding box center [577, 16] width 8 height 8
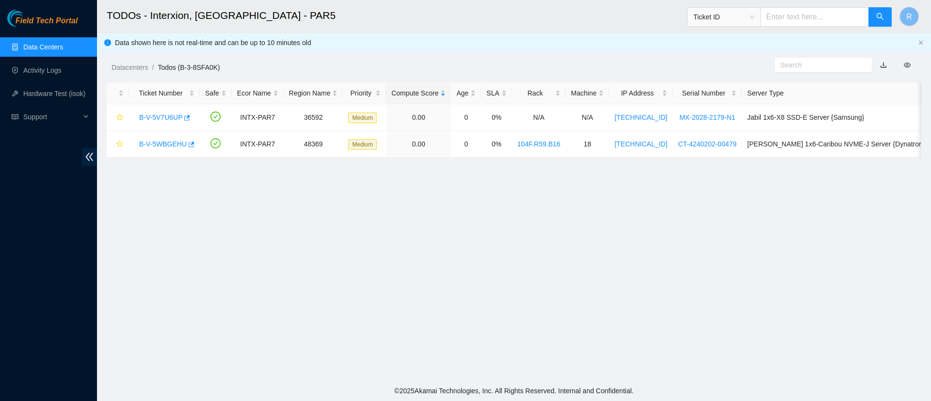
click at [49, 45] on link "Data Centers" at bounding box center [43, 47] width 40 height 8
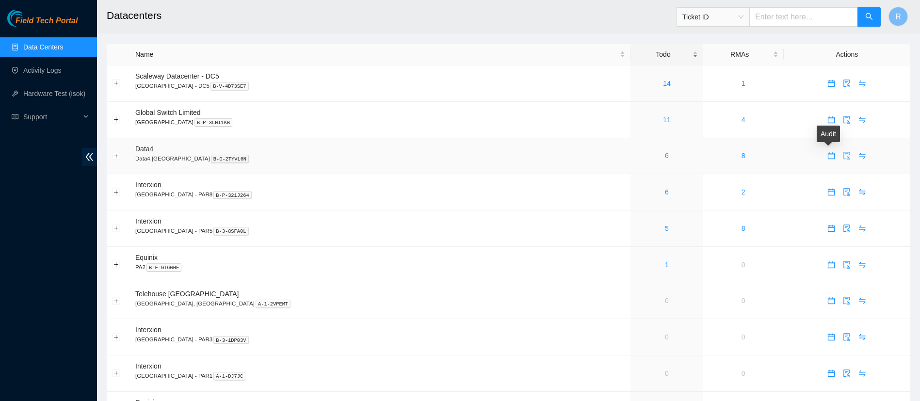
click at [843, 155] on icon "audit" at bounding box center [847, 156] width 8 height 8
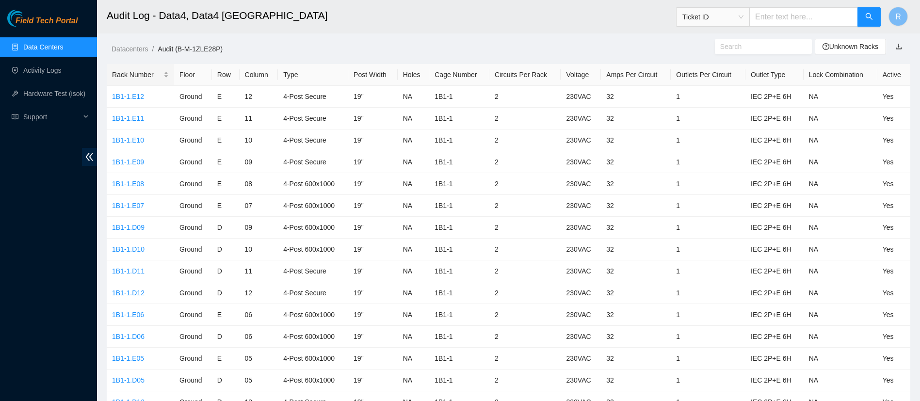
click at [129, 73] on div "Rack Number" at bounding box center [140, 74] width 57 height 11
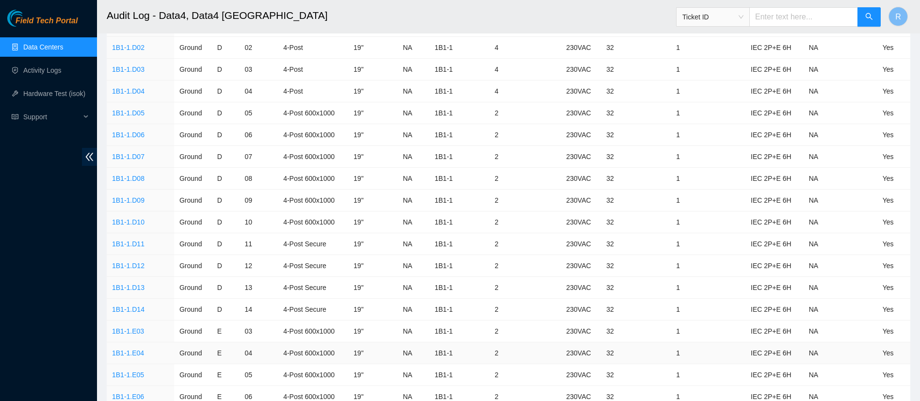
scroll to position [1112, 0]
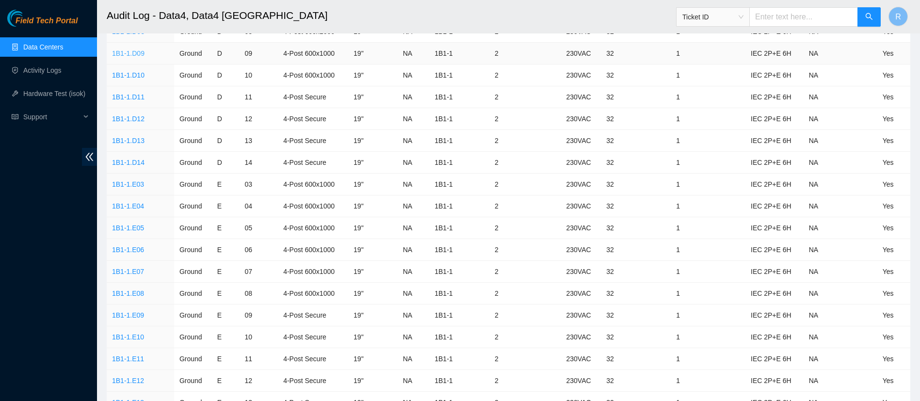
click at [133, 56] on link "1B1-1.D09" at bounding box center [128, 53] width 32 height 8
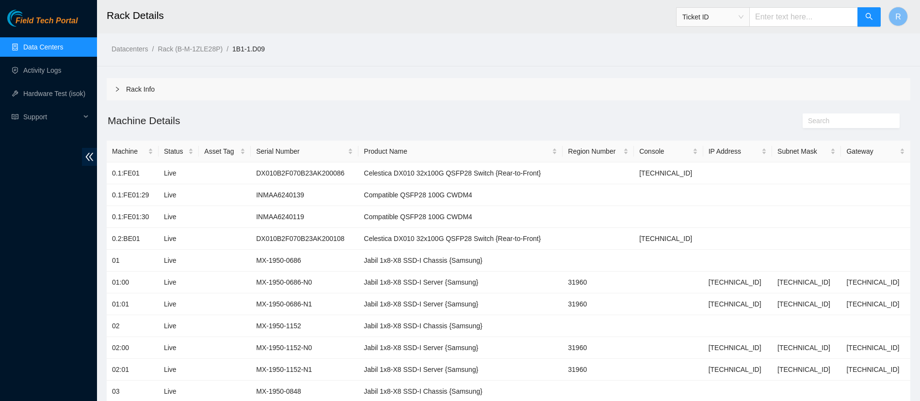
click at [48, 44] on link "Data Centers" at bounding box center [43, 47] width 40 height 8
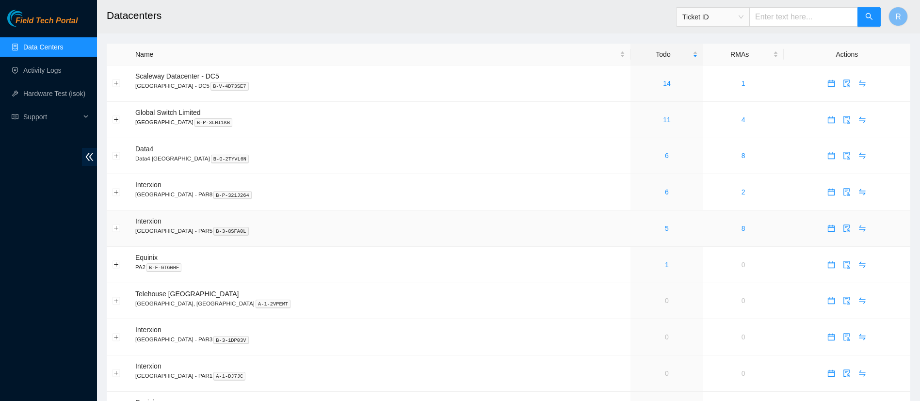
click at [636, 231] on div "5" at bounding box center [667, 228] width 62 height 11
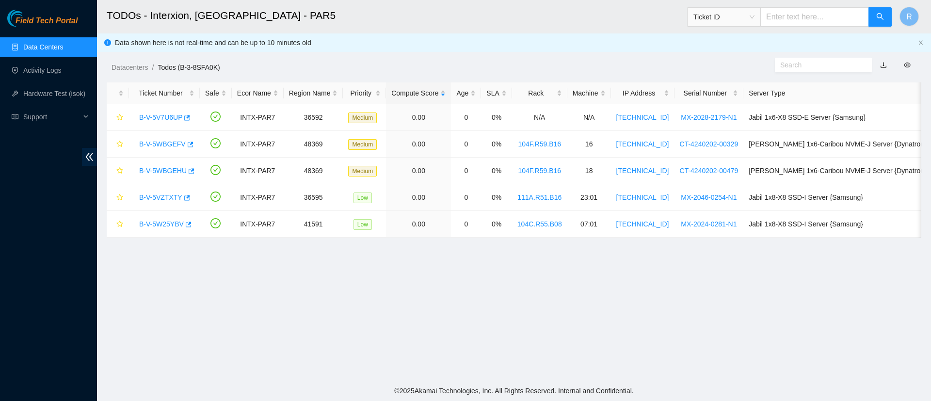
click at [30, 46] on link "Data Centers" at bounding box center [43, 47] width 40 height 8
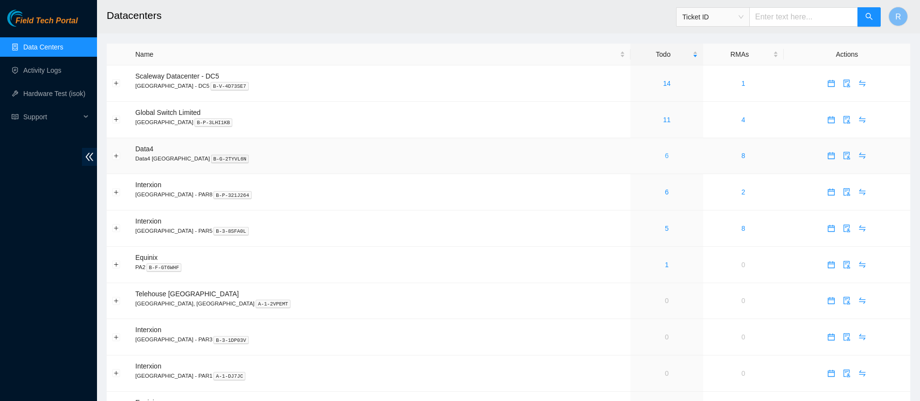
click at [665, 159] on link "6" at bounding box center [667, 156] width 4 height 8
